Goal: Transaction & Acquisition: Download file/media

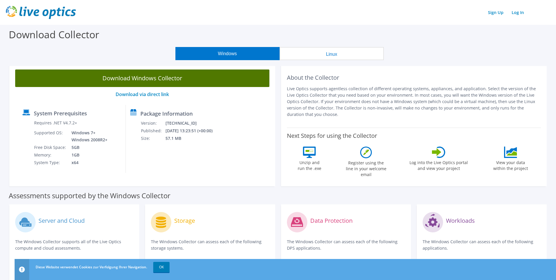
click at [161, 82] on link "Download Windows Collector" at bounding box center [142, 78] width 254 height 18
click at [167, 77] on link "Download Windows Collector" at bounding box center [142, 78] width 254 height 18
